Goal: Contribute content: Contribute content

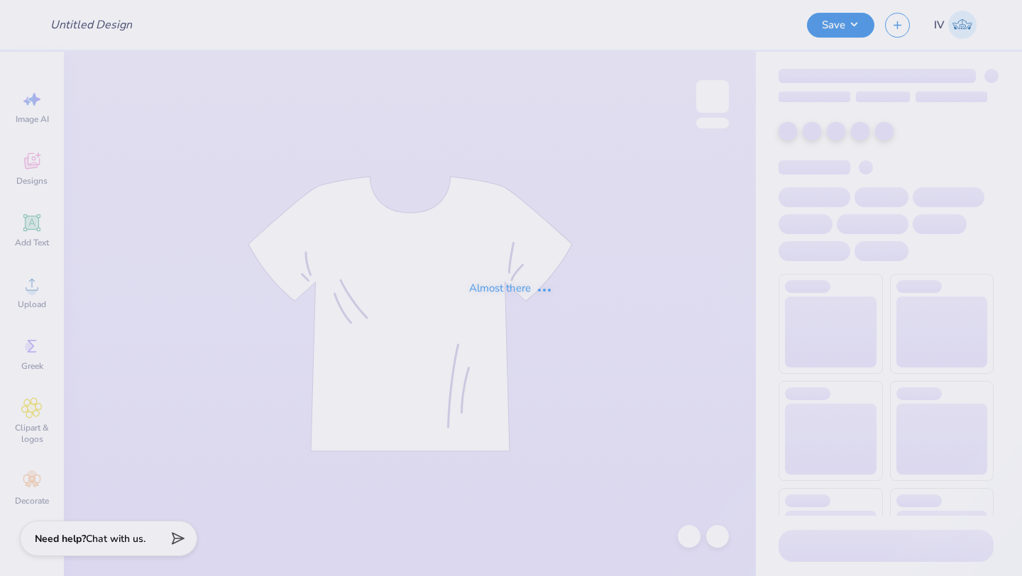
type input "[PERSON_NAME] : [US_STATE] Tech"
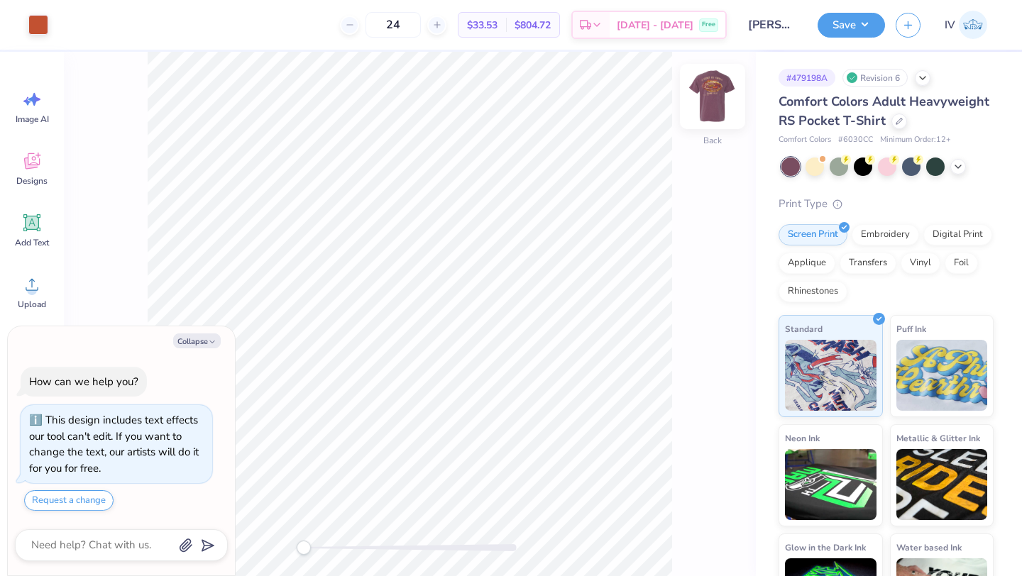
click at [715, 100] on img at bounding box center [712, 96] width 57 height 57
click at [35, 23] on div at bounding box center [38, 23] width 20 height 20
type textarea "x"
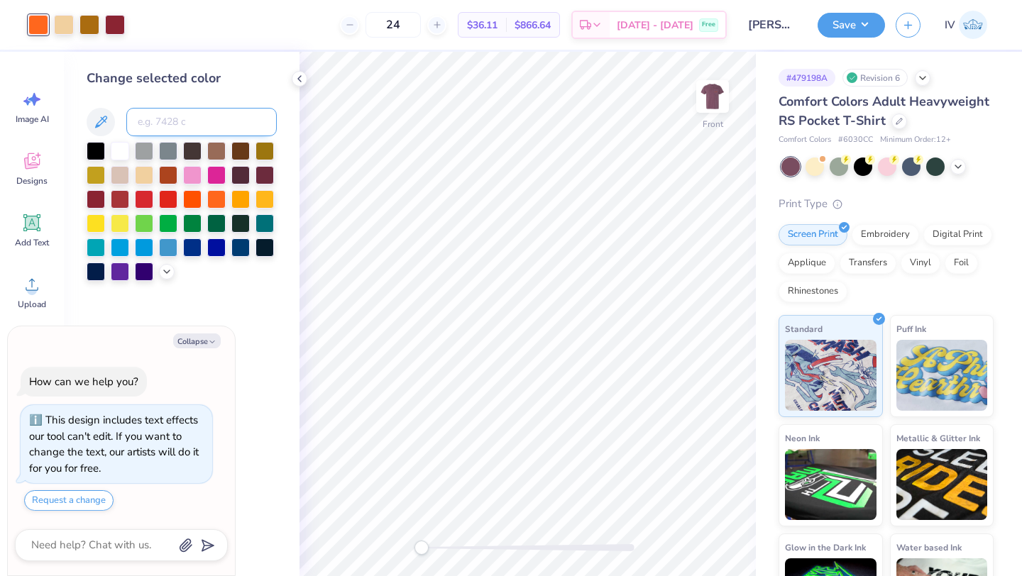
click at [166, 124] on input at bounding box center [201, 122] width 150 height 28
type input "7580"
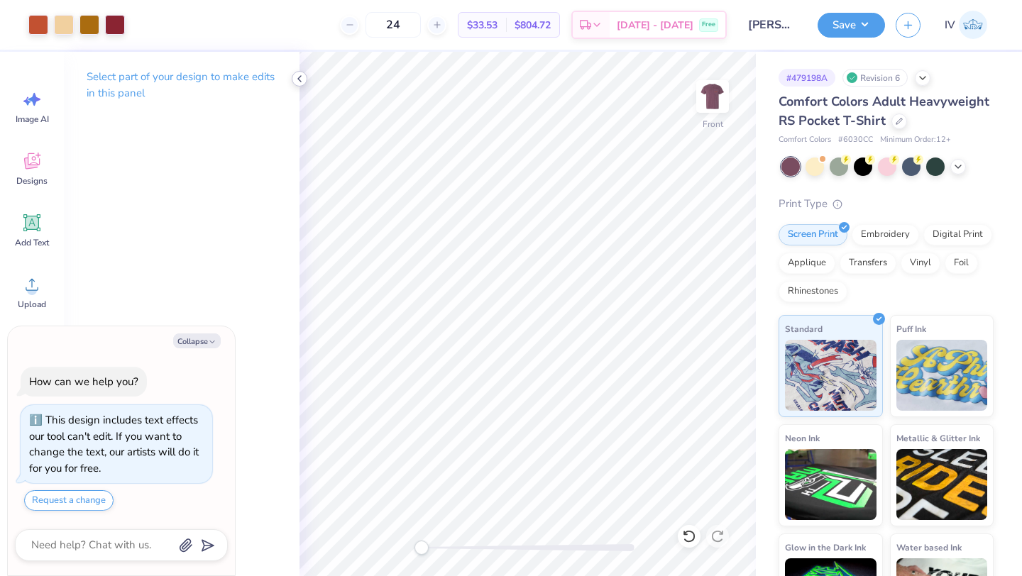
click at [296, 83] on icon at bounding box center [299, 78] width 11 height 11
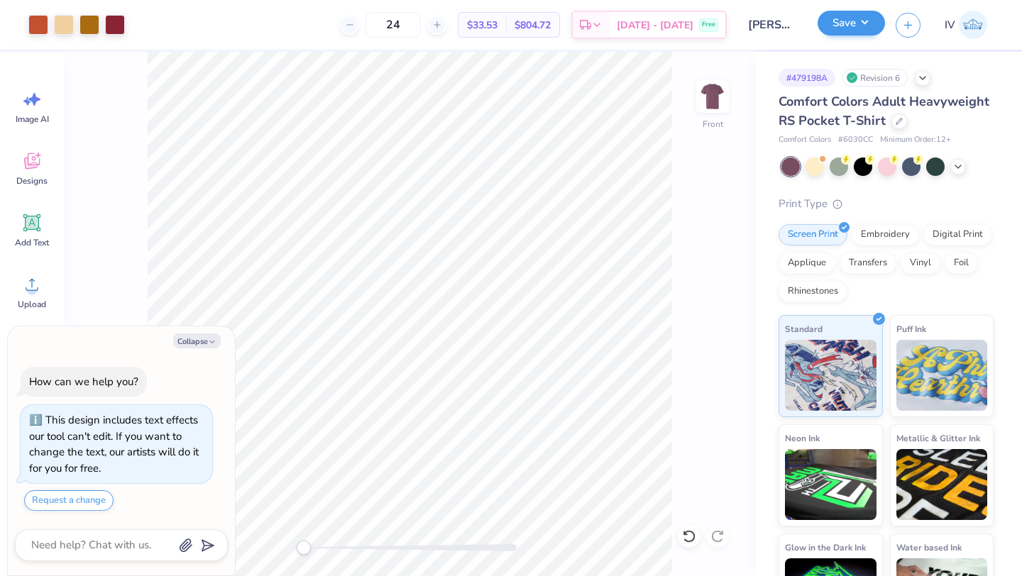
click at [852, 36] on div "Save" at bounding box center [851, 25] width 67 height 25
click at [859, 30] on button "Save" at bounding box center [851, 23] width 67 height 25
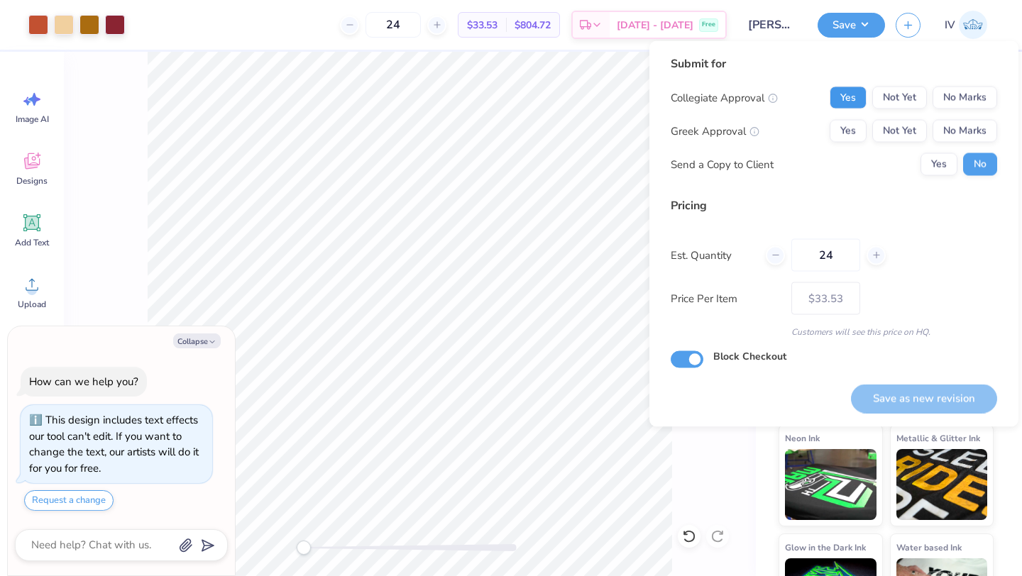
click at [846, 94] on button "Yes" at bounding box center [848, 98] width 37 height 23
click at [959, 126] on button "No Marks" at bounding box center [965, 131] width 65 height 23
click at [904, 392] on button "Save as new revision" at bounding box center [924, 398] width 146 height 29
type textarea "x"
type input "– –"
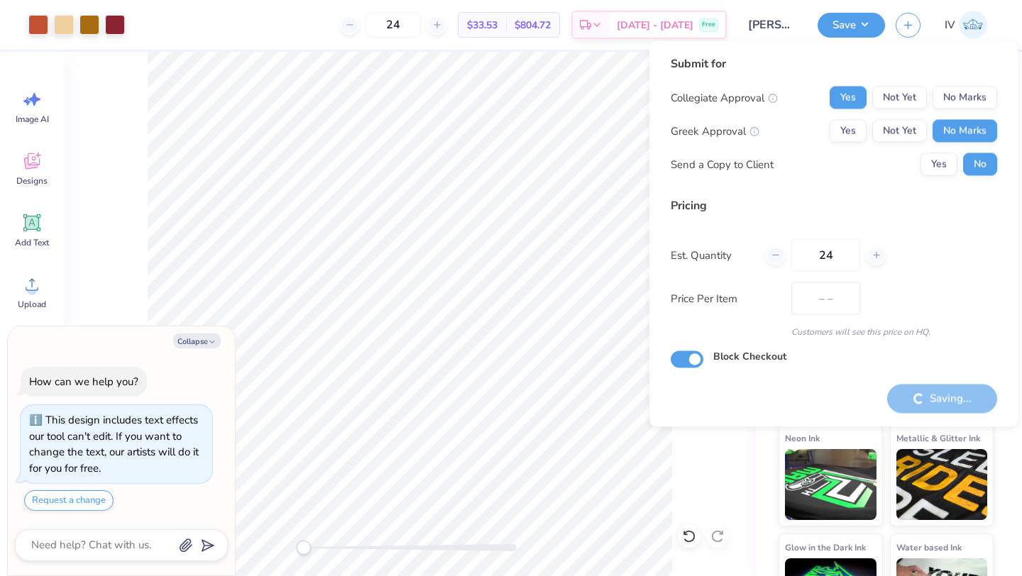
type textarea "x"
type input "$33.53"
type textarea "x"
